Goal: Task Accomplishment & Management: Use online tool/utility

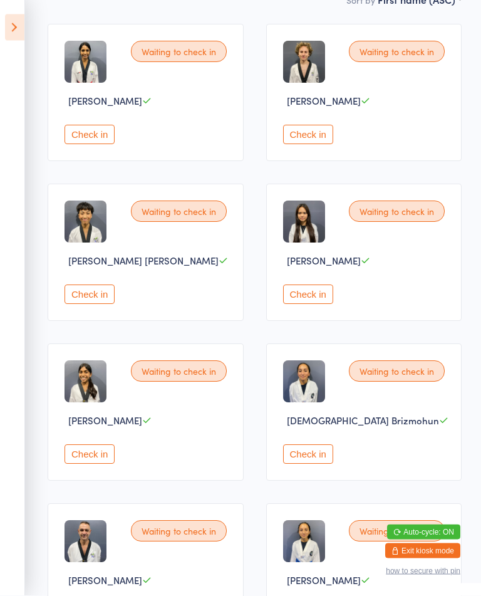
scroll to position [196, 0]
click at [314, 304] on button "Check in" at bounding box center [308, 293] width 50 height 19
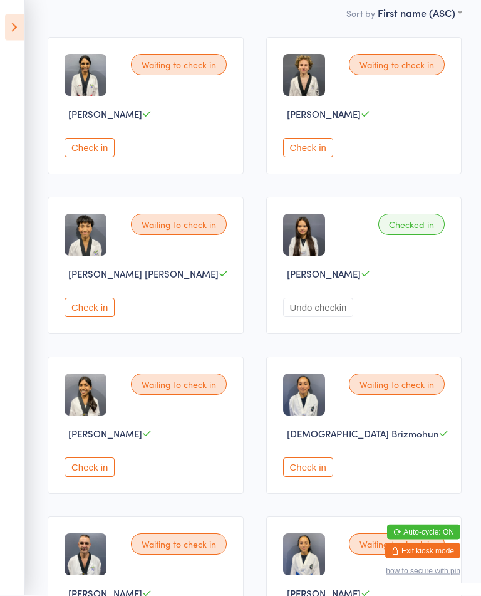
scroll to position [0, 0]
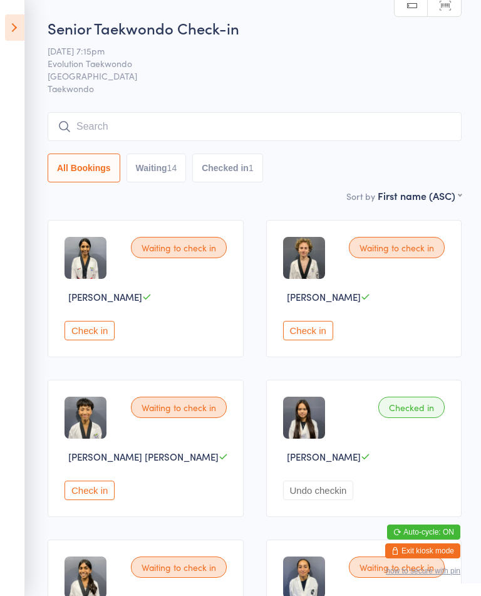
click at [94, 337] on button "Check in" at bounding box center [90, 330] width 50 height 19
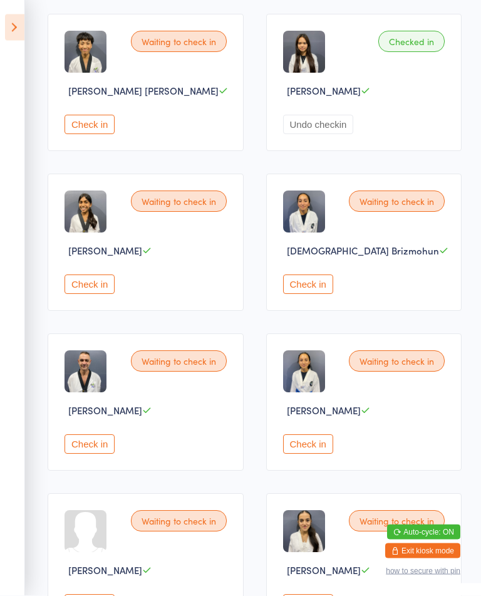
scroll to position [366, 0]
click at [115, 294] on button "Check in" at bounding box center [90, 283] width 50 height 19
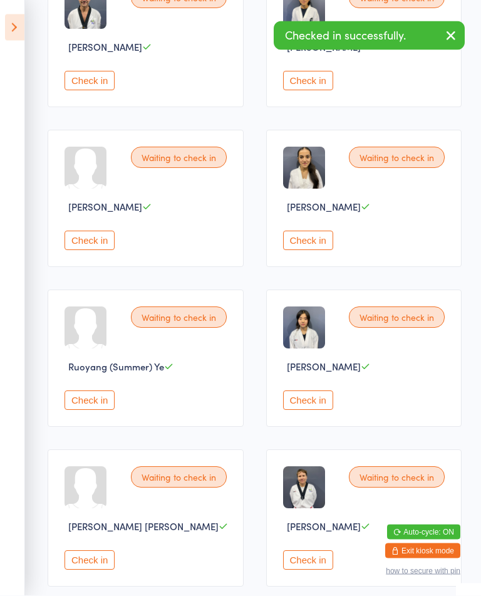
scroll to position [729, 0]
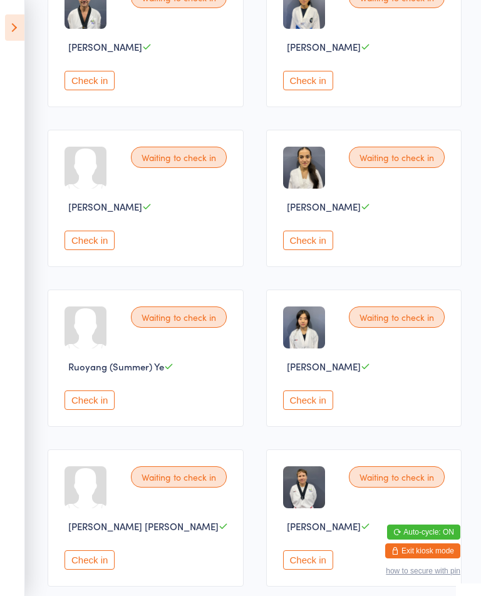
click at [307, 410] on button "Check in" at bounding box center [308, 399] width 50 height 19
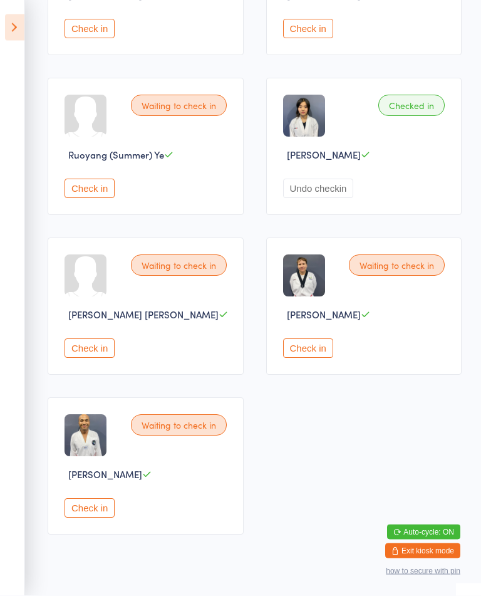
scroll to position [992, 0]
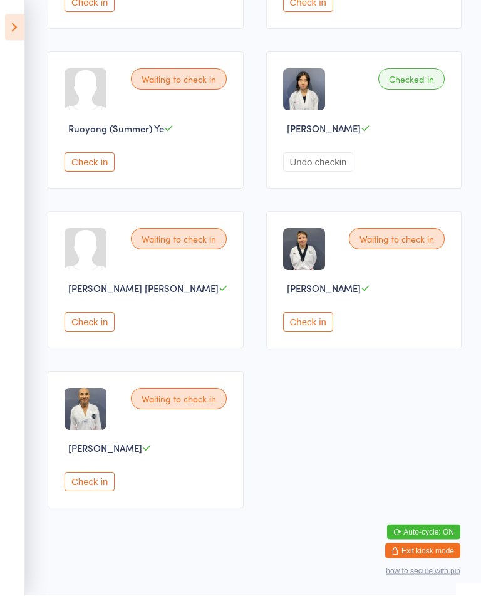
click at [108, 492] on button "Check in" at bounding box center [90, 481] width 50 height 19
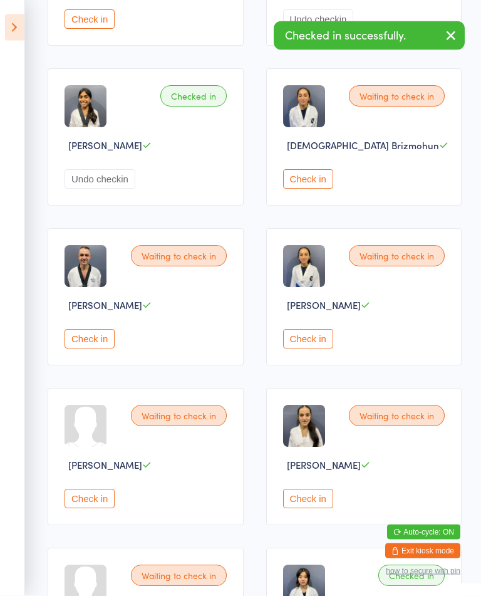
scroll to position [461, 0]
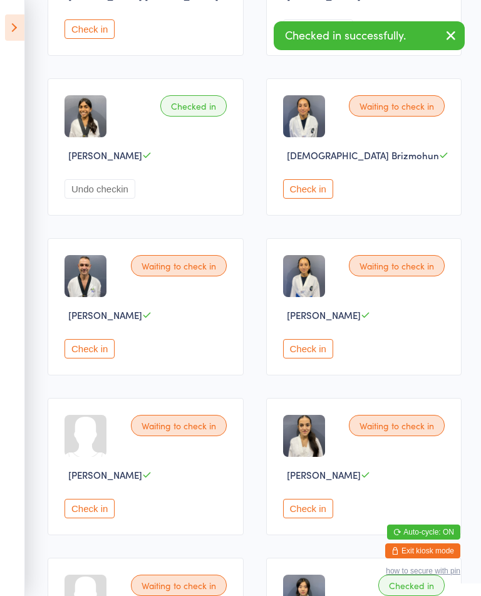
click at [108, 358] on button "Check in" at bounding box center [90, 348] width 50 height 19
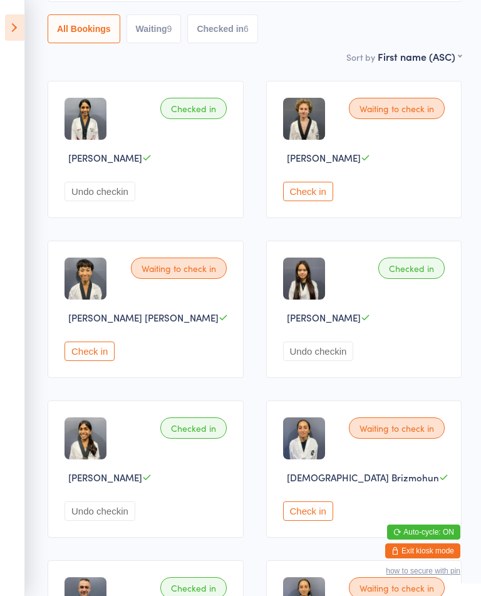
scroll to position [136, 0]
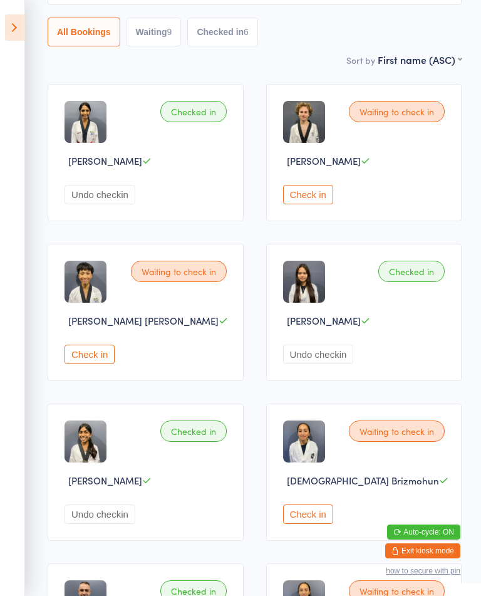
click at [87, 364] on button "Check in" at bounding box center [90, 353] width 50 height 19
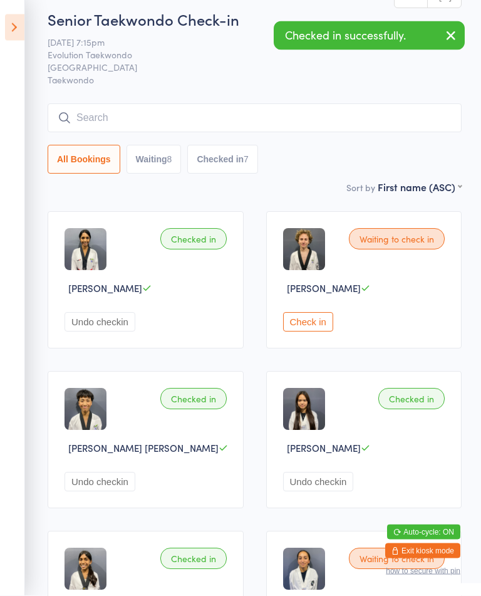
scroll to position [9, 0]
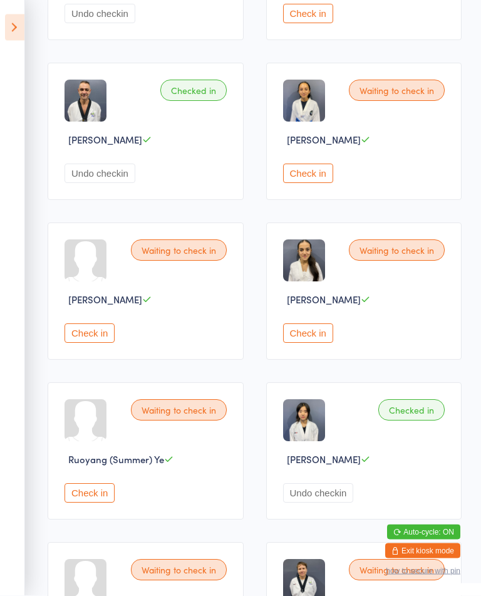
click at [317, 343] on button "Check in" at bounding box center [308, 333] width 50 height 19
click at [78, 343] on button "Check in" at bounding box center [90, 332] width 50 height 19
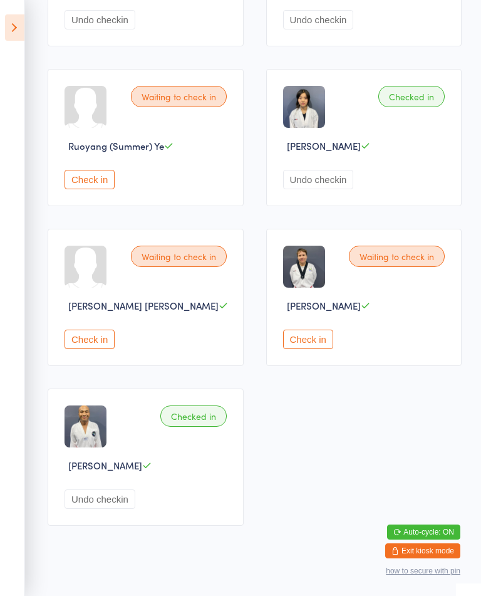
scroll to position [992, 0]
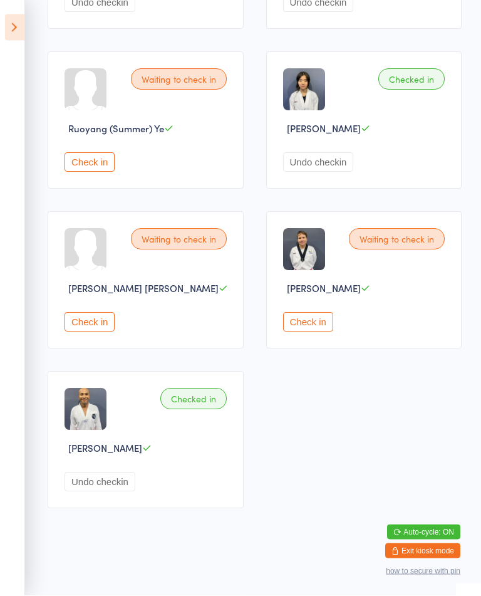
click at [93, 332] on button "Check in" at bounding box center [90, 322] width 50 height 19
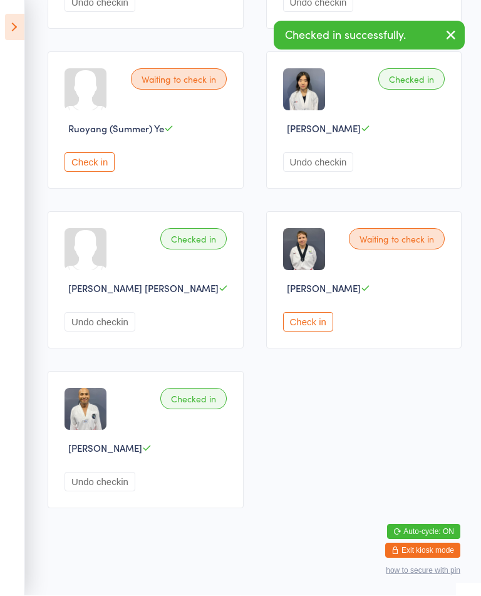
click at [288, 332] on button "Check in" at bounding box center [308, 322] width 50 height 19
click at [318, 318] on div "Waiting to check in Tiia Gorelick Check in" at bounding box center [364, 280] width 196 height 137
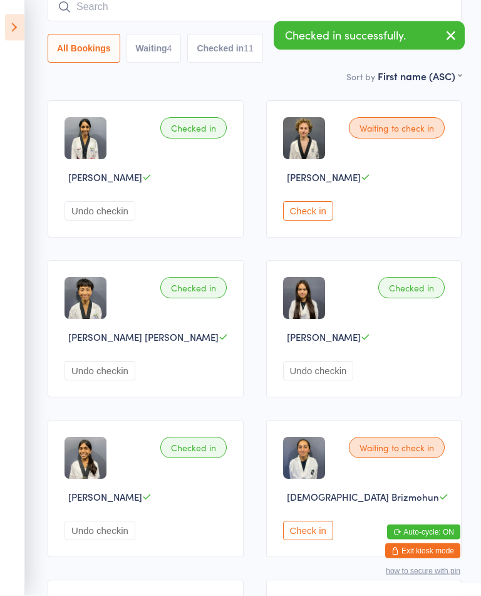
scroll to position [0, 0]
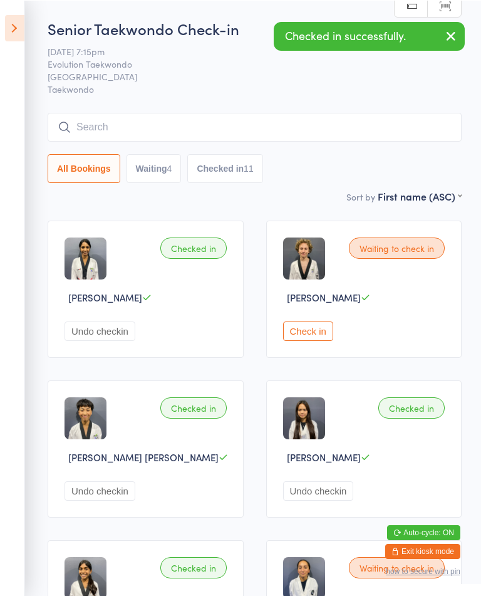
click at [332, 340] on button "Check in" at bounding box center [308, 330] width 50 height 19
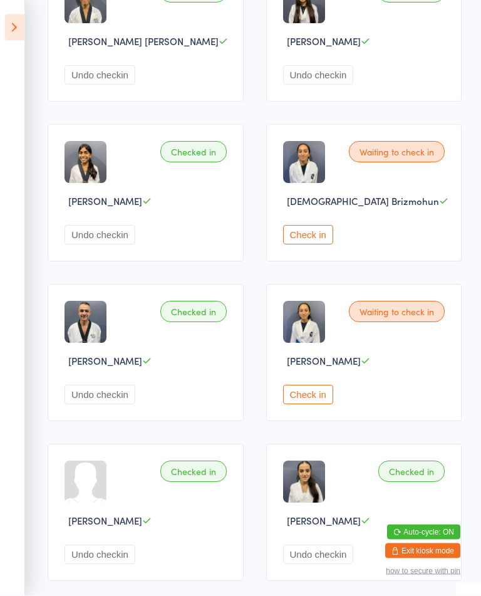
click at [279, 422] on div "Waiting to check in Nishka Brizmohun Check in" at bounding box center [364, 352] width 196 height 137
click at [298, 405] on button "Check in" at bounding box center [308, 394] width 50 height 19
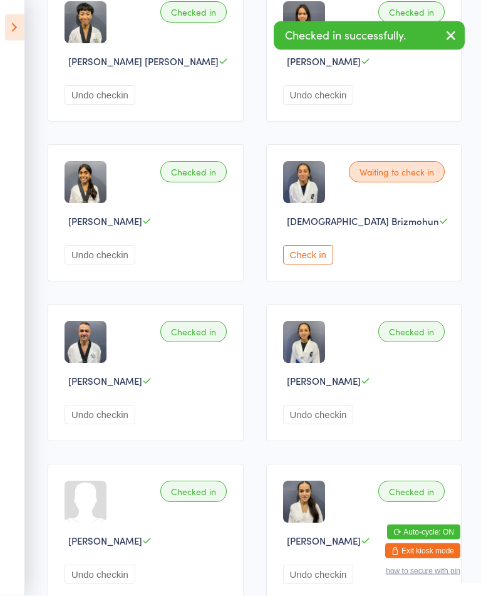
click at [298, 265] on button "Check in" at bounding box center [308, 255] width 50 height 19
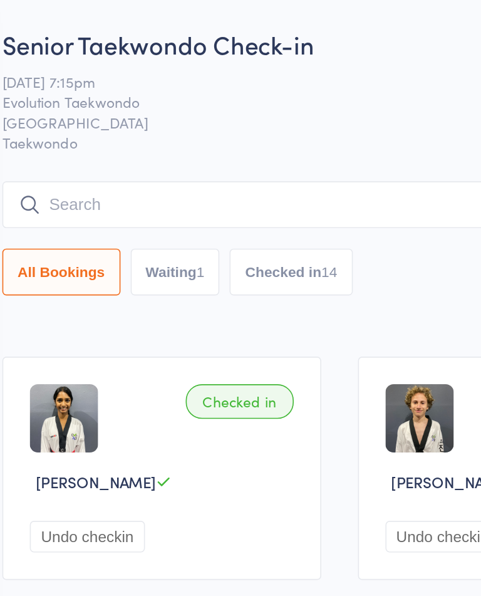
click at [127, 172] on button "Waiting 1" at bounding box center [154, 167] width 55 height 29
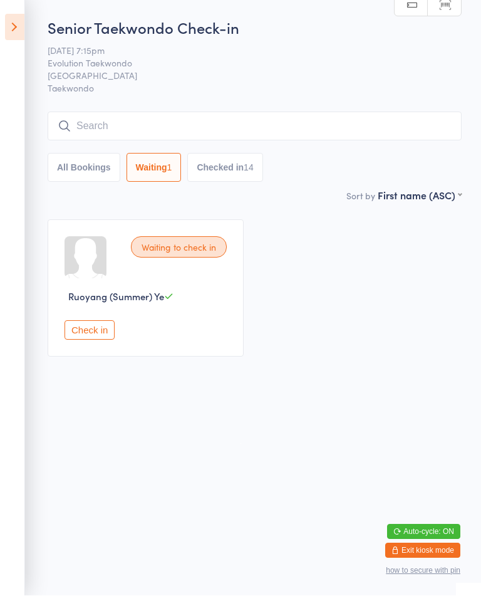
click at [108, 338] on button "Check in" at bounding box center [90, 330] width 50 height 19
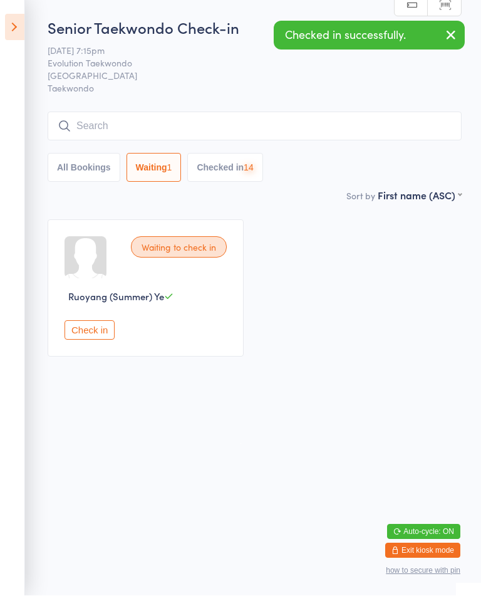
click at [106, 338] on button "Check in" at bounding box center [90, 330] width 50 height 19
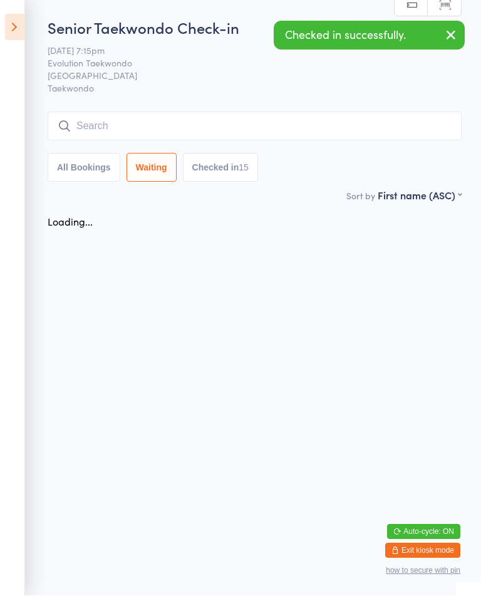
click at [184, 424] on html "You have now entered Kiosk Mode. Members will be able to check themselves in us…" at bounding box center [240, 298] width 481 height 596
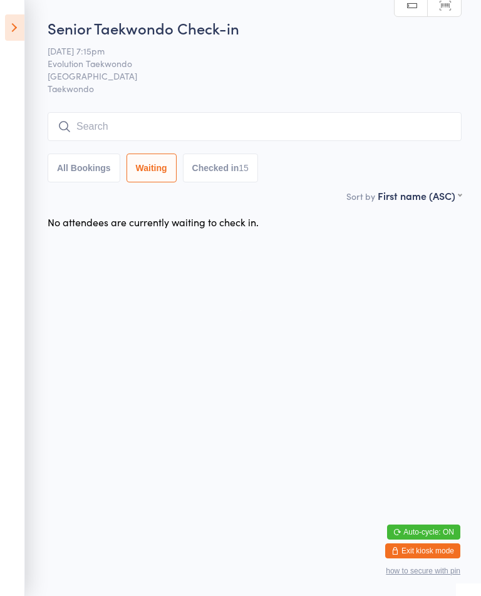
click at [17, 38] on icon at bounding box center [14, 27] width 19 height 26
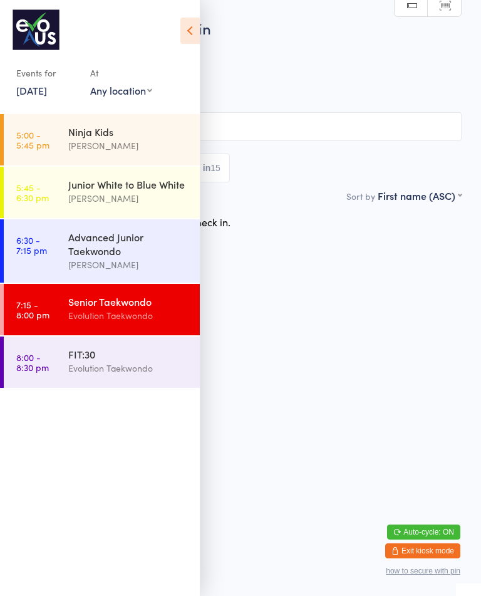
click at [82, 375] on div "Evolution Taekwondo" at bounding box center [128, 368] width 121 height 14
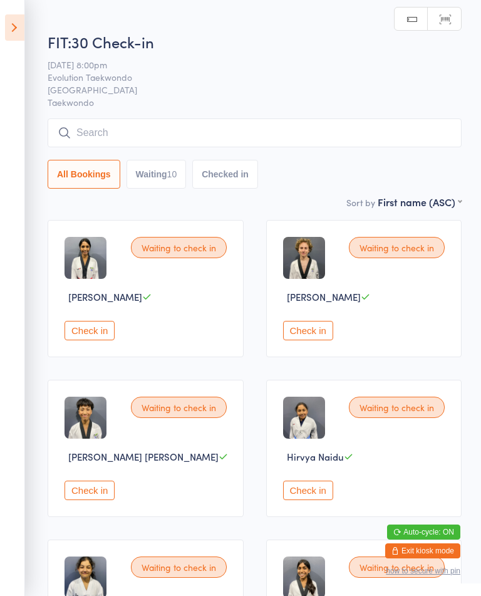
click at [171, 187] on button "Waiting 10" at bounding box center [157, 174] width 60 height 29
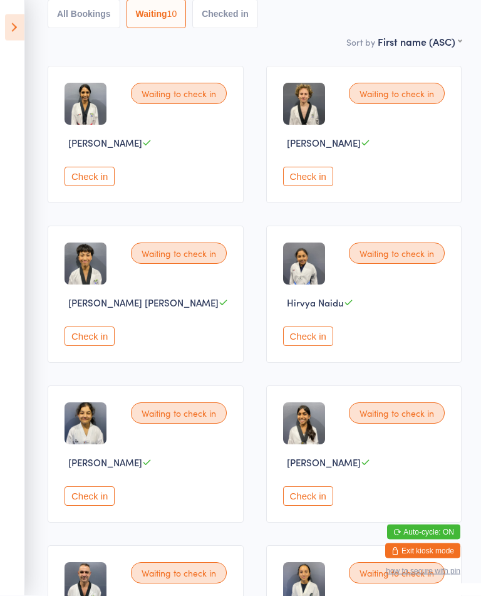
scroll to position [154, 0]
click at [297, 341] on button "Check in" at bounding box center [308, 335] width 50 height 19
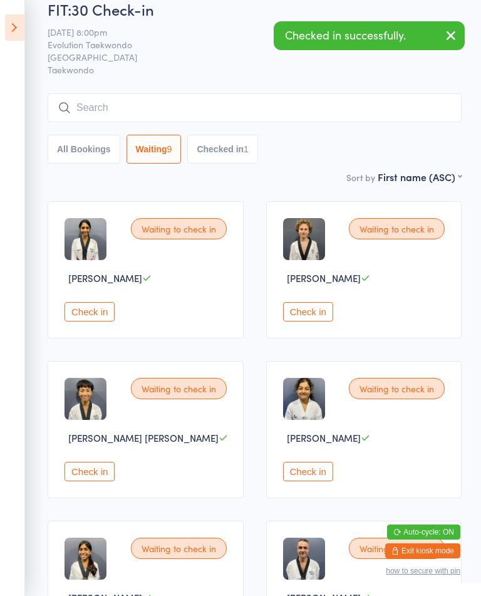
scroll to position [0, 0]
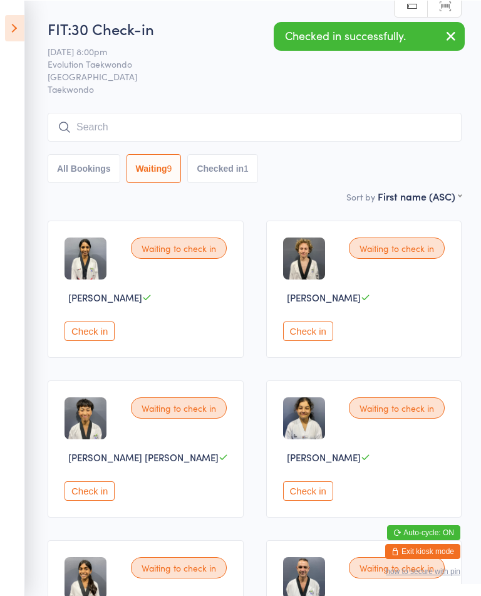
click at [313, 340] on button "Check in" at bounding box center [308, 330] width 50 height 19
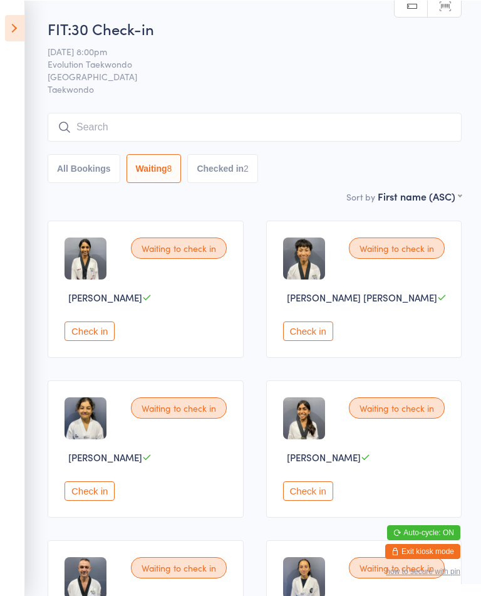
click at [296, 500] on button "Check in" at bounding box center [308, 489] width 50 height 19
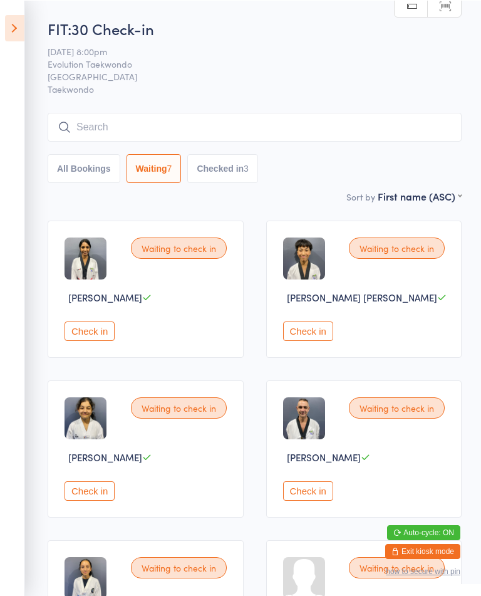
click at [81, 339] on button "Check in" at bounding box center [90, 330] width 50 height 19
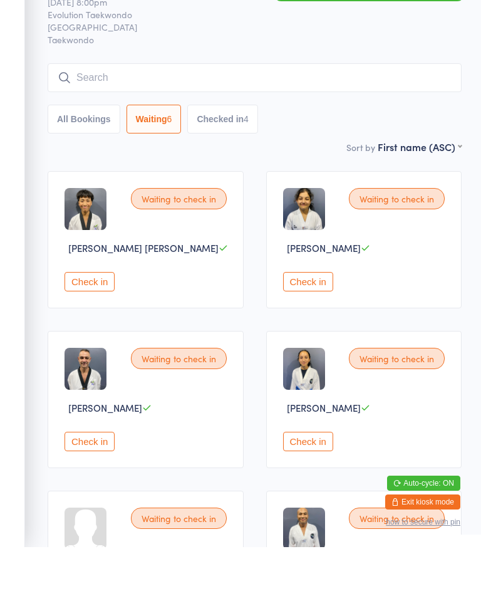
scroll to position [48, 0]
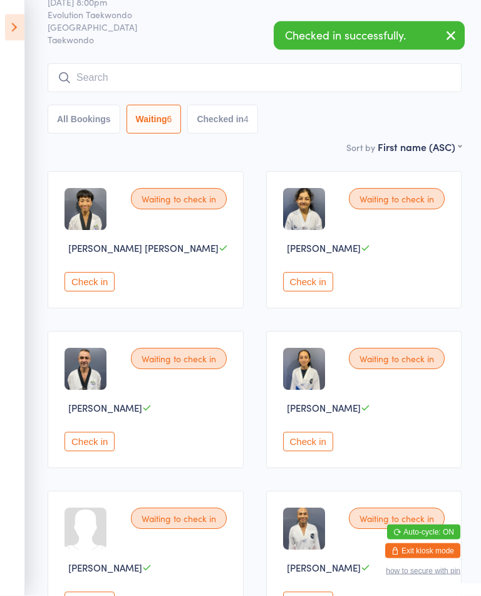
click at [309, 452] on button "Check in" at bounding box center [308, 441] width 50 height 19
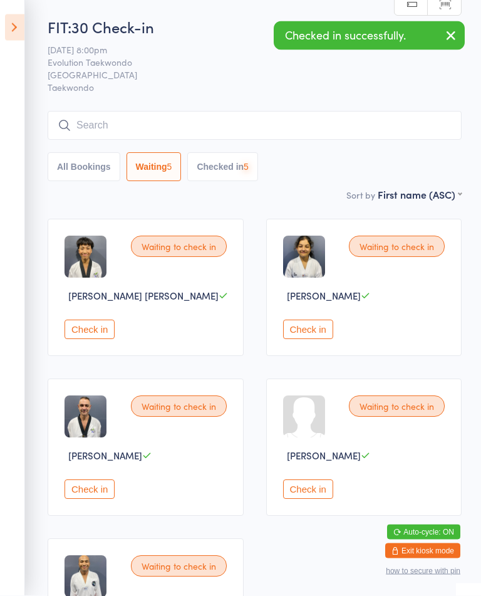
scroll to position [0, 0]
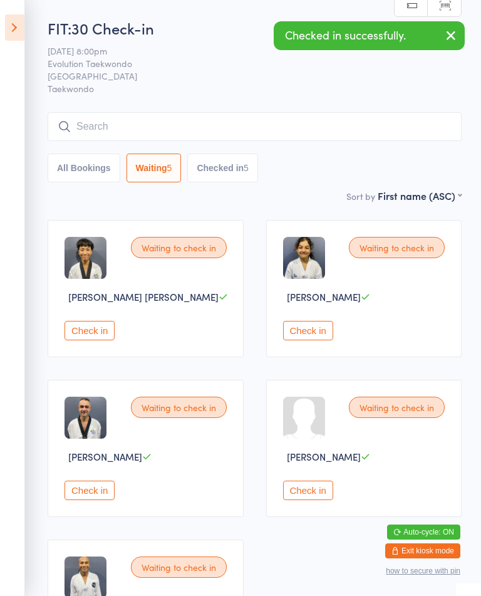
click at [71, 357] on div "Waiting to check in Cooper Sok-Kloth Check in" at bounding box center [146, 288] width 196 height 137
click at [108, 330] on button "Check in" at bounding box center [90, 330] width 50 height 19
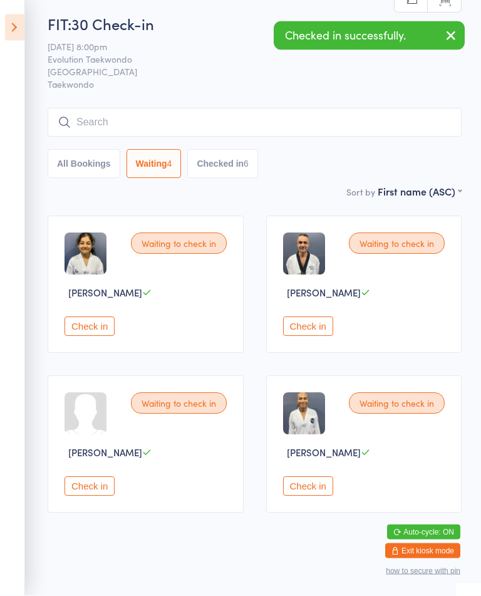
scroll to position [4, 0]
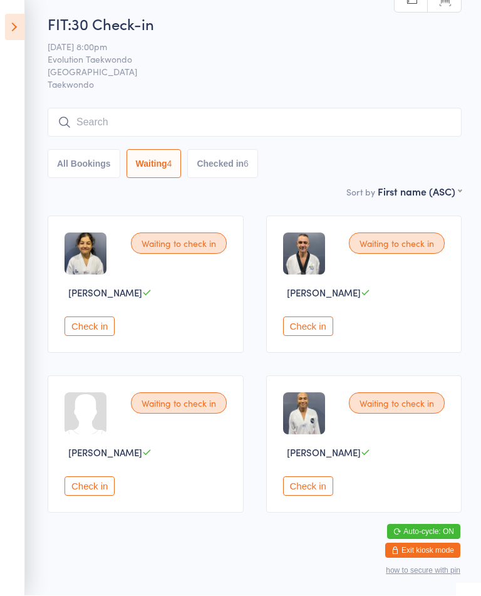
click at [327, 496] on button "Check in" at bounding box center [308, 486] width 50 height 19
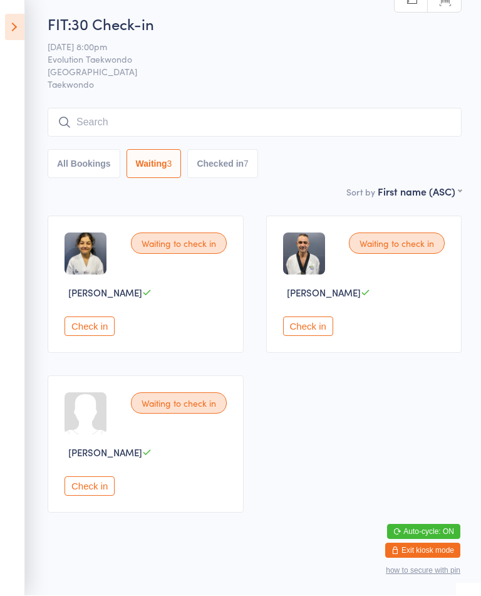
scroll to position [0, 0]
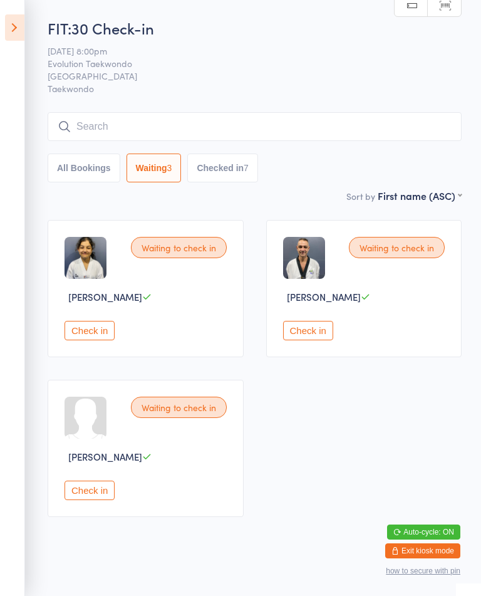
click at [95, 340] on button "Check in" at bounding box center [90, 330] width 50 height 19
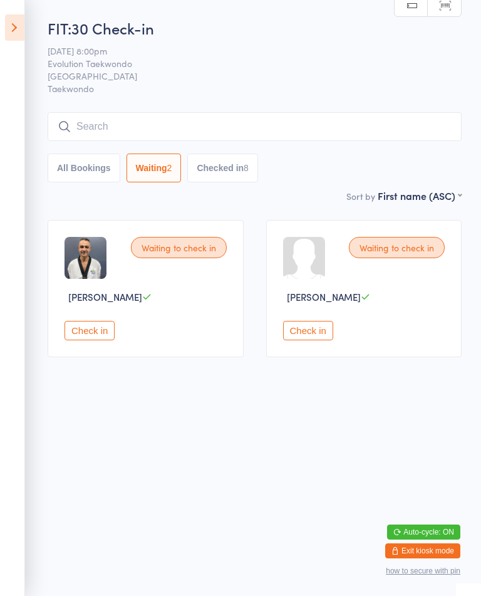
click at [105, 333] on button "Check in" at bounding box center [90, 330] width 50 height 19
